Goal: Information Seeking & Learning: Learn about a topic

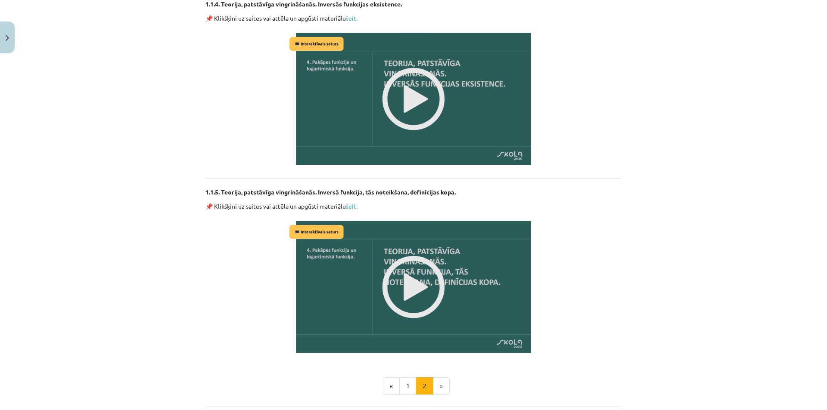
scroll to position [987, 0]
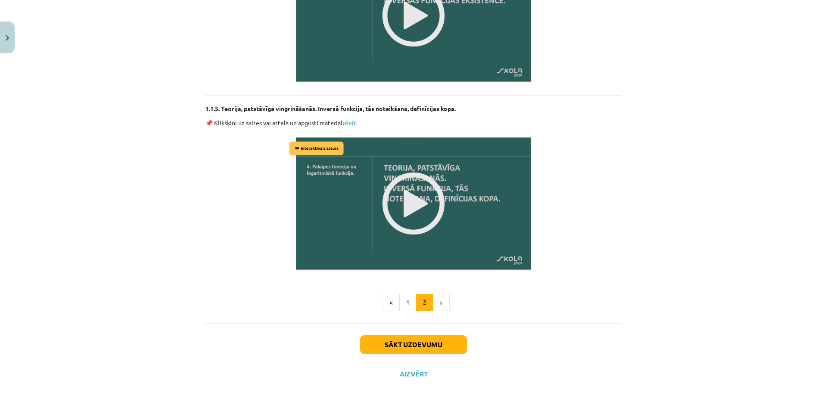
click at [434, 306] on li "»" at bounding box center [441, 302] width 16 height 17
click at [422, 347] on button "Sākt uzdevumu" at bounding box center [413, 344] width 107 height 19
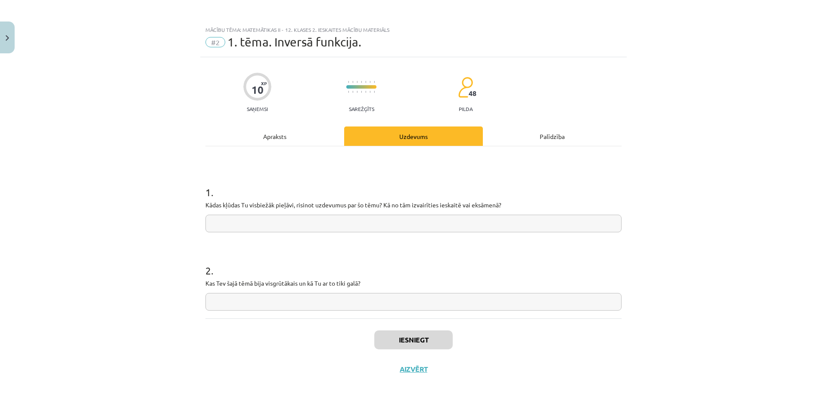
scroll to position [0, 0]
click at [319, 221] on input "text" at bounding box center [413, 224] width 416 height 18
click at [348, 227] on input "text" at bounding box center [413, 224] width 416 height 18
click at [316, 300] on div "2 . Kas Tev šajā tēmā bija visgrūtākais un kā Tu ar to tiki galā?" at bounding box center [413, 280] width 416 height 61
click at [315, 298] on input "text" at bounding box center [413, 302] width 416 height 18
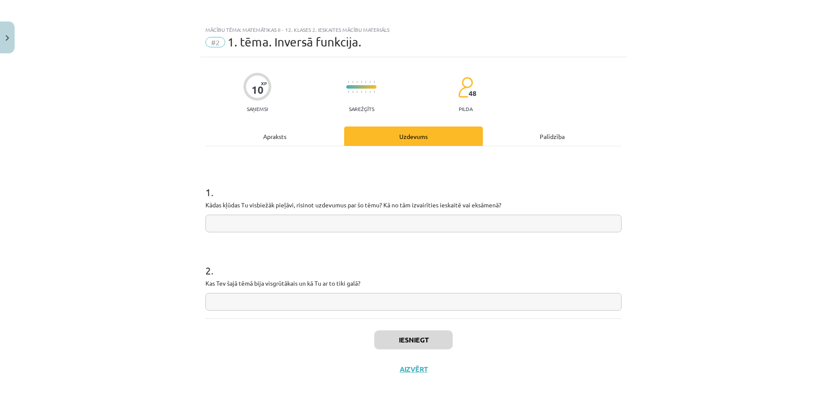
drag, startPoint x: 326, startPoint y: 291, endPoint x: 326, endPoint y: 296, distance: 5.2
click at [326, 295] on div "2 . Kas Tev šajā tēmā bija visgrūtākais un kā Tu ar to tiki galā?" at bounding box center [413, 280] width 416 height 61
click at [324, 148] on div "1 . Kādas kļūdas Tu visbiežāk pieļāvi, risinot uzdevumus par šo tēmu? Kā no tām…" at bounding box center [413, 232] width 416 height 172
click at [330, 133] on div "Apraksts" at bounding box center [274, 136] width 139 height 19
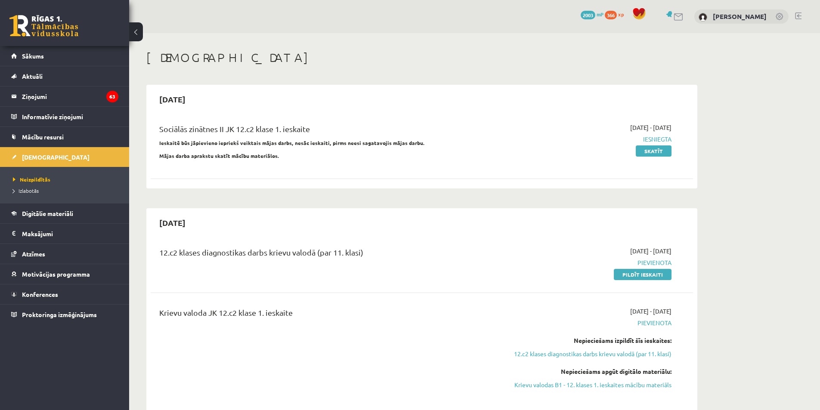
scroll to position [301, 0]
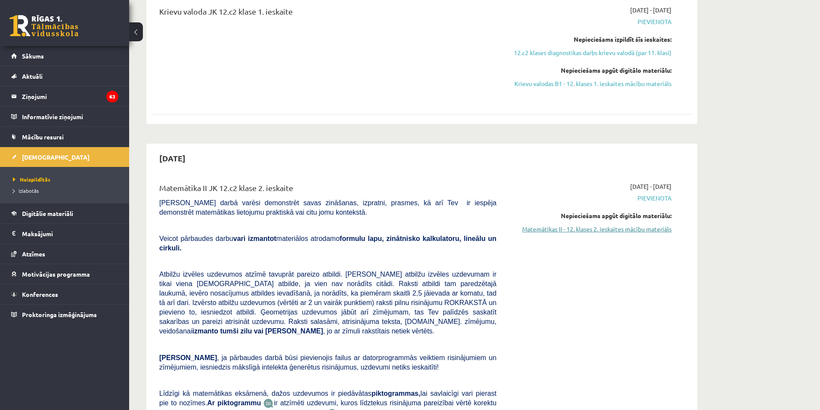
click at [589, 227] on link "Matemātikas II - 12. klases 2. ieskaites mācību materiāls" at bounding box center [590, 229] width 162 height 9
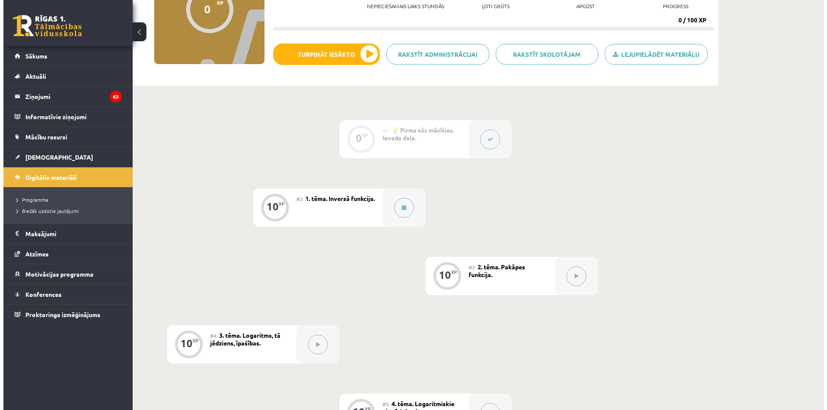
scroll to position [129, 0]
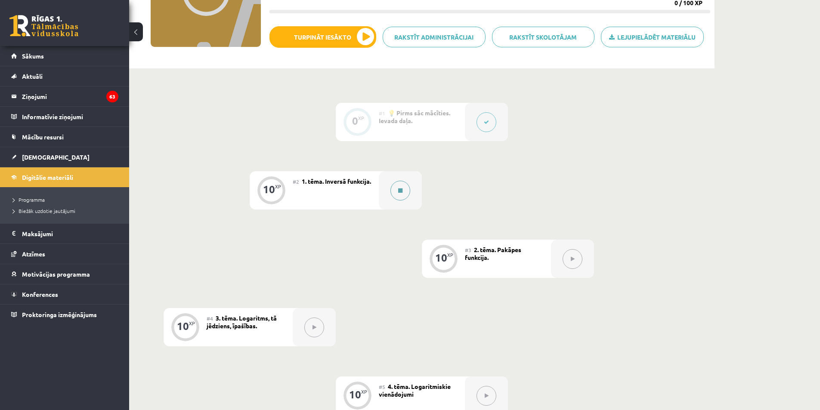
click at [401, 186] on button at bounding box center [401, 191] width 20 height 20
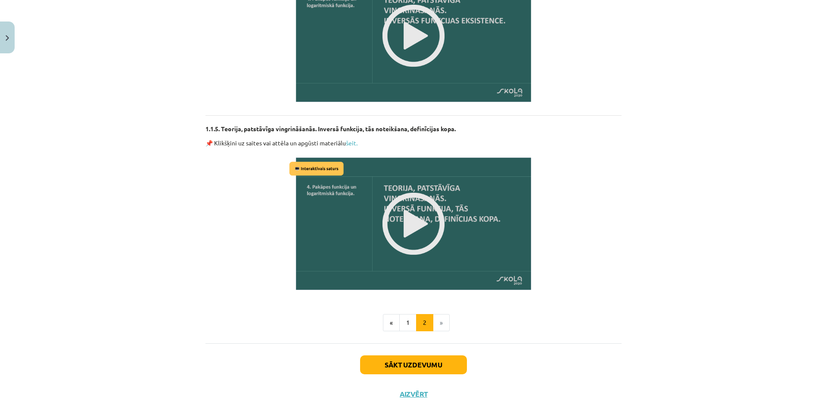
scroll to position [987, 0]
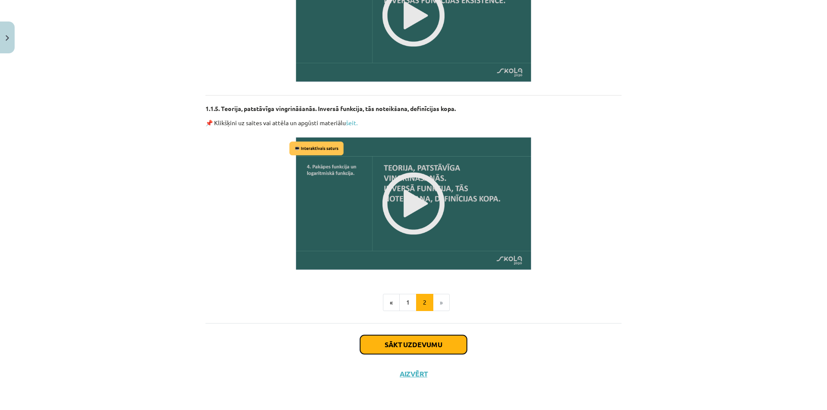
click at [405, 337] on button "Sākt uzdevumu" at bounding box center [413, 344] width 107 height 19
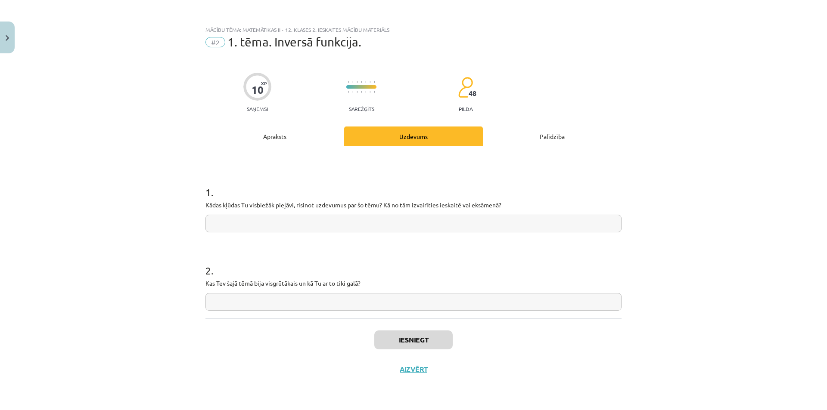
click at [369, 213] on div "1 . Kādas kļūdas Tu visbiežāk pieļāvi, risinot uzdevumus par šo tēmu? Kā no tām…" at bounding box center [413, 201] width 416 height 61
click at [370, 233] on form "1 . Kādas kļūdas Tu visbiežāk pieļāvi, risinot uzdevumus par šo tēmu? Kā no tām…" at bounding box center [413, 241] width 416 height 140
click at [322, 145] on div "Apraksts" at bounding box center [274, 136] width 139 height 19
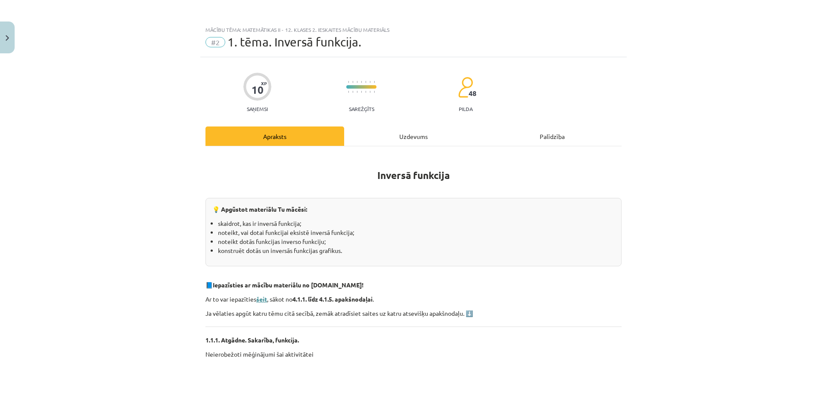
click at [256, 296] on strong "šeit" at bounding box center [261, 299] width 11 height 8
click at [367, 135] on div "Uzdevums" at bounding box center [413, 136] width 139 height 19
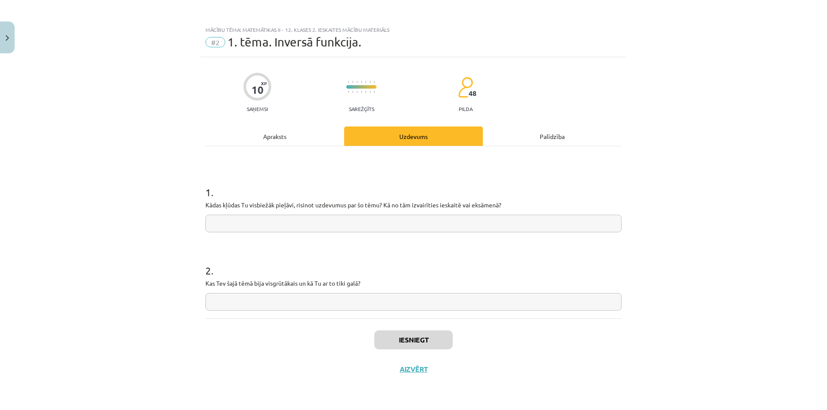
click at [322, 227] on input "text" at bounding box center [413, 224] width 416 height 18
